Goal: Entertainment & Leisure: Consume media (video, audio)

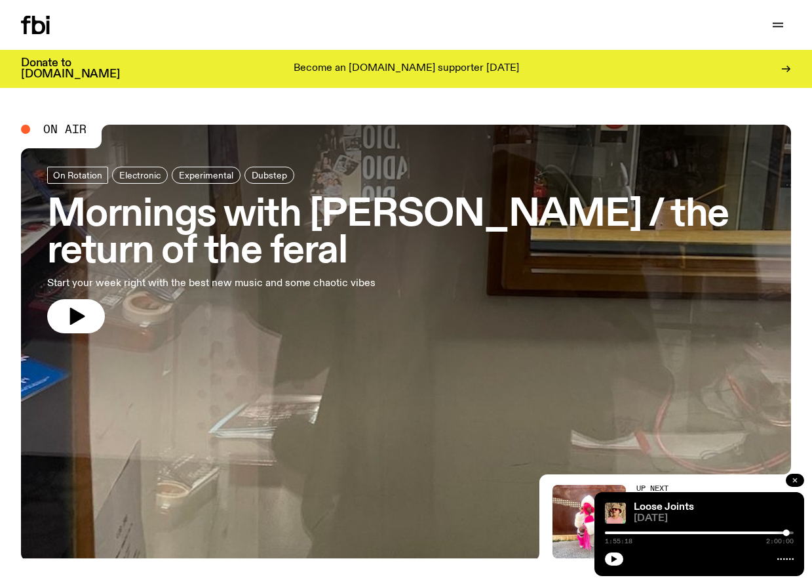
click at [795, 483] on icon "button" at bounding box center [795, 480] width 8 height 8
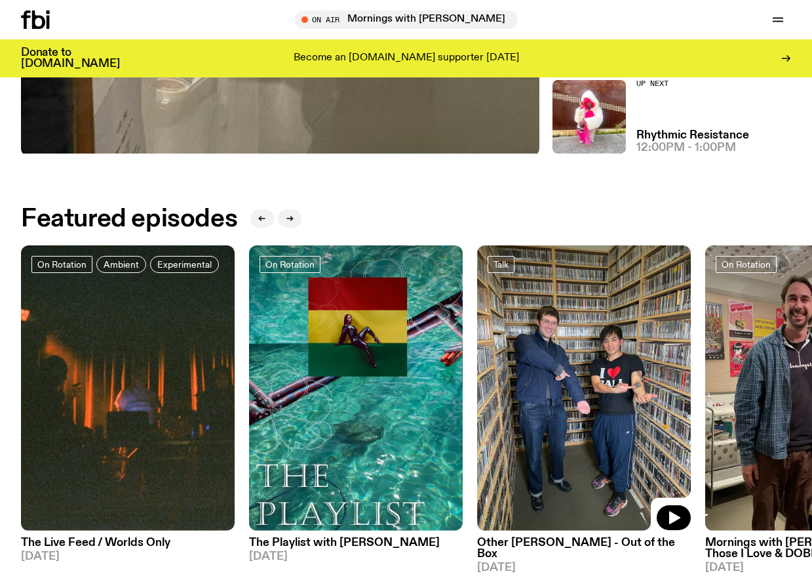
scroll to position [394, 0]
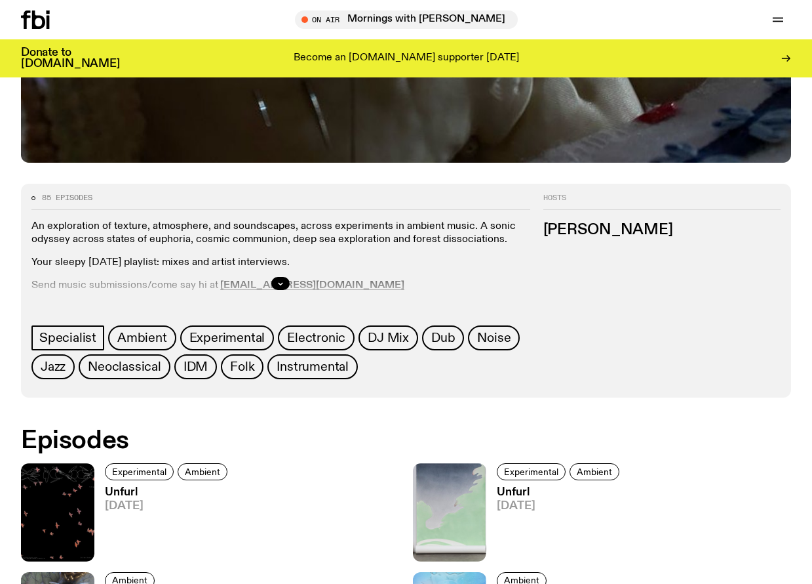
scroll to position [589, 0]
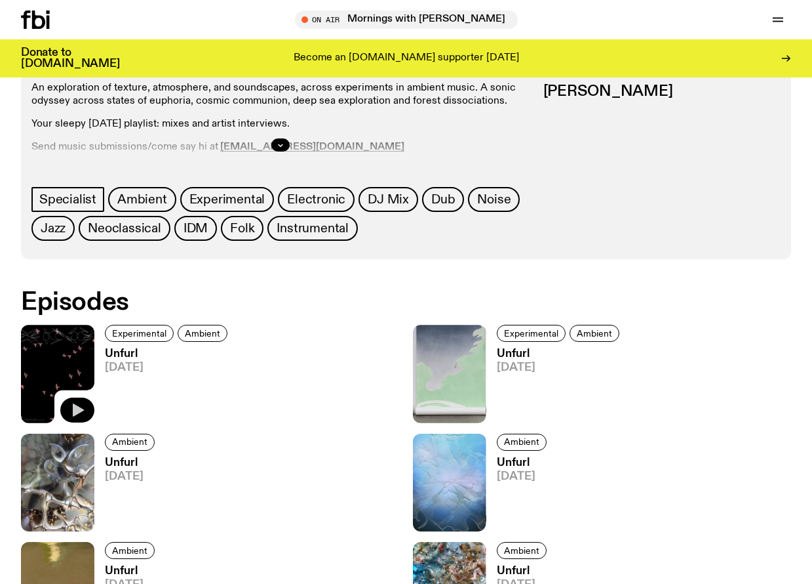
click at [77, 410] on icon "button" at bounding box center [78, 409] width 11 height 13
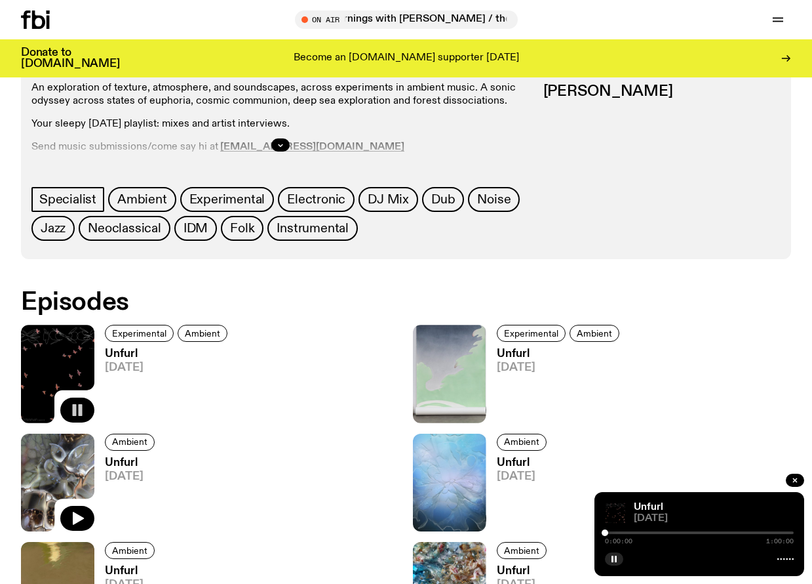
click at [62, 478] on img at bounding box center [57, 482] width 73 height 98
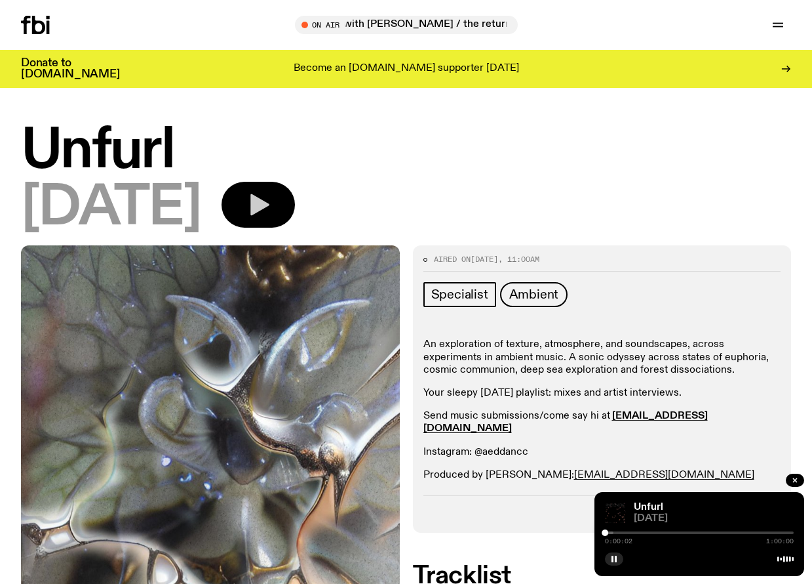
click at [269, 205] on icon "button" at bounding box center [259, 205] width 19 height 22
